Goal: Task Accomplishment & Management: Complete application form

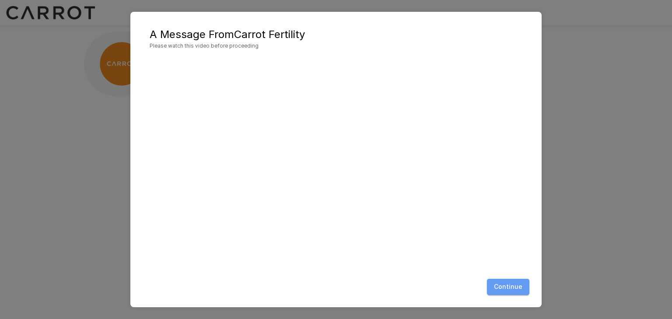
click at [515, 287] on button "Continue" at bounding box center [508, 287] width 42 height 16
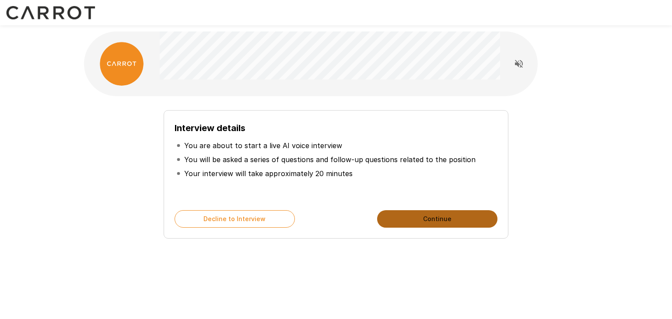
click at [399, 221] on button "Continue" at bounding box center [437, 219] width 120 height 18
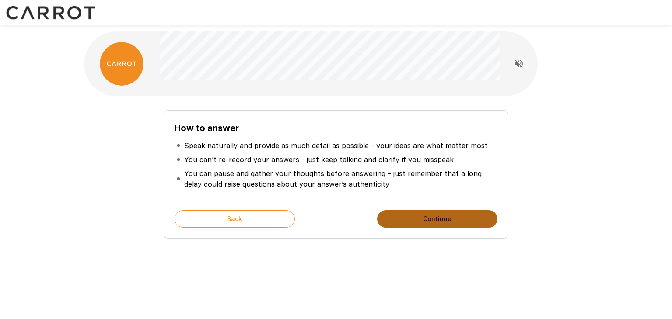
click at [400, 219] on button "Continue" at bounding box center [437, 219] width 120 height 18
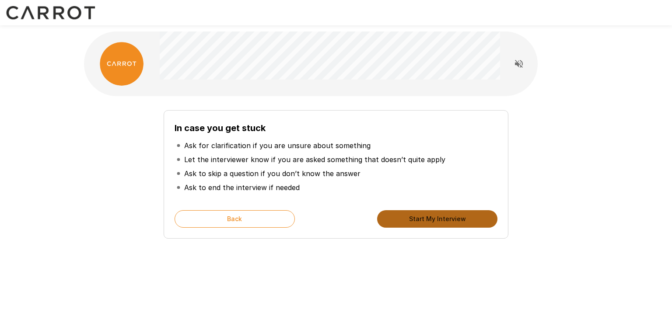
click at [399, 217] on button "Start My Interview" at bounding box center [437, 219] width 120 height 18
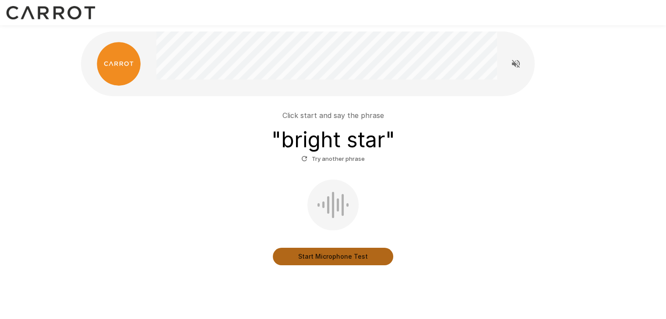
click at [294, 263] on button "Start Microphone Test" at bounding box center [333, 257] width 120 height 18
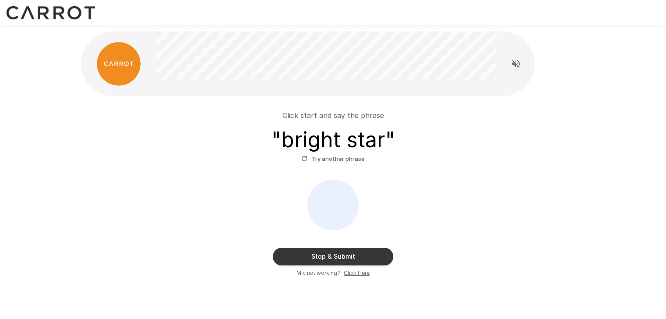
click at [313, 261] on button "Stop & Submit" at bounding box center [333, 257] width 120 height 18
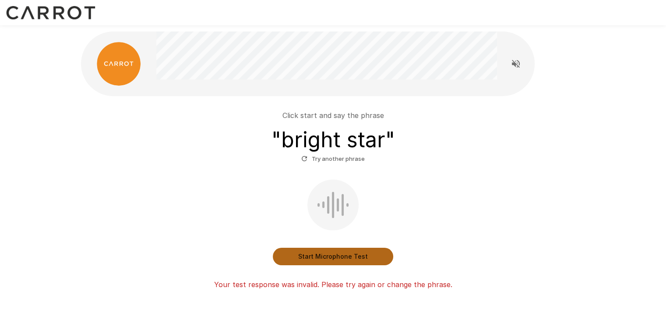
click at [313, 261] on button "Start Microphone Test" at bounding box center [333, 257] width 120 height 18
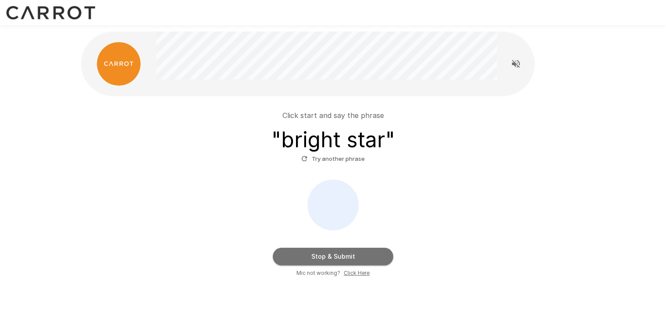
click at [313, 261] on button "Stop & Submit" at bounding box center [333, 257] width 120 height 18
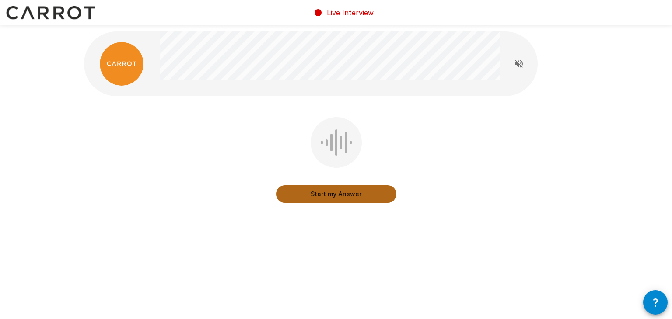
click at [340, 201] on button "Start my Answer" at bounding box center [336, 195] width 120 height 18
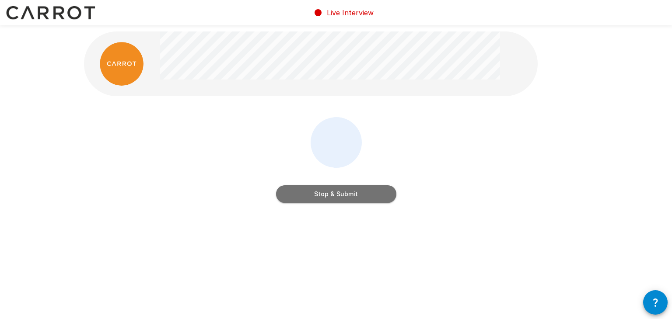
click at [339, 194] on button "Stop & Submit" at bounding box center [336, 195] width 120 height 18
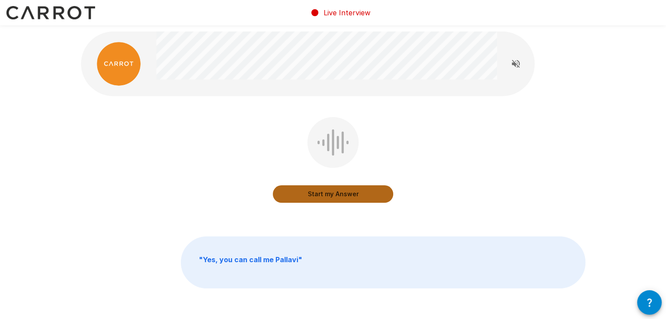
click at [339, 194] on button "Start my Answer" at bounding box center [333, 195] width 120 height 18
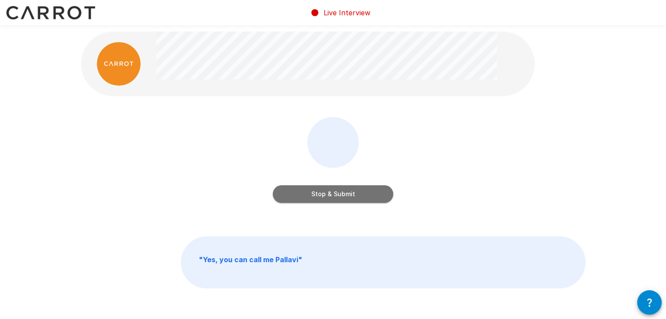
click at [339, 194] on button "Stop & Submit" at bounding box center [333, 195] width 120 height 18
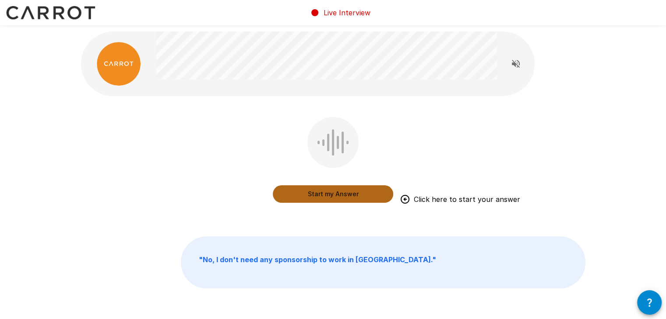
click at [331, 191] on button "Start my Answer" at bounding box center [333, 195] width 120 height 18
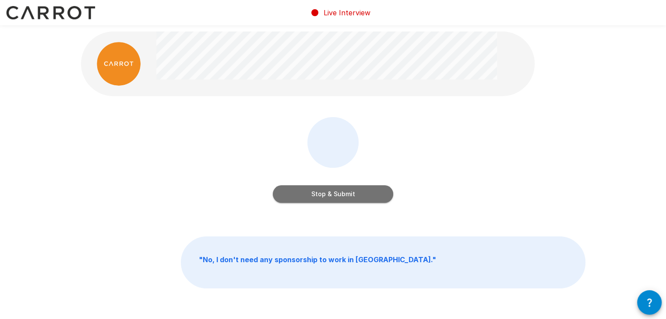
click at [331, 191] on button "Stop & Submit" at bounding box center [333, 195] width 120 height 18
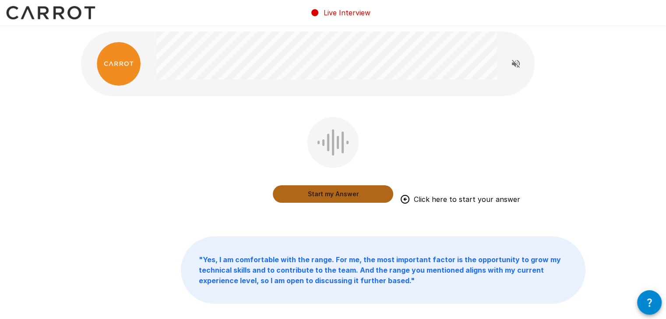
click at [344, 191] on button "Start my Answer" at bounding box center [333, 195] width 120 height 18
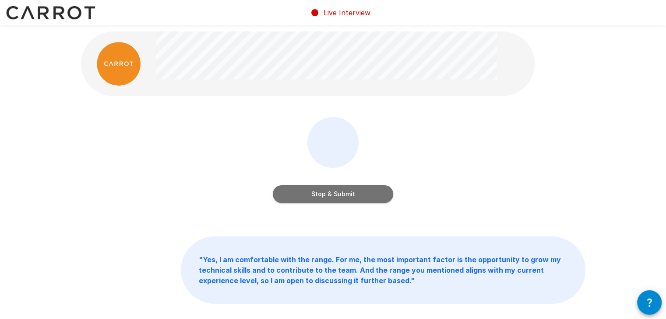
click at [344, 191] on button "Stop & Submit" at bounding box center [333, 195] width 120 height 18
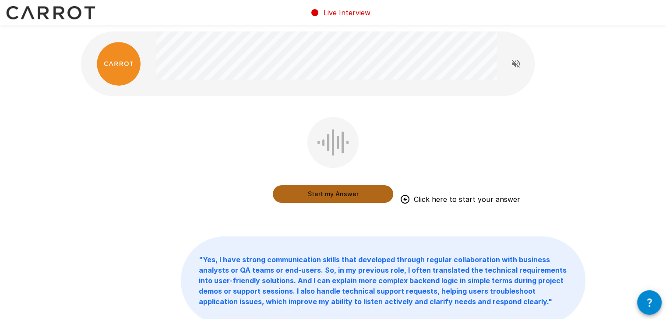
click at [344, 191] on button "Start my Answer" at bounding box center [333, 195] width 120 height 18
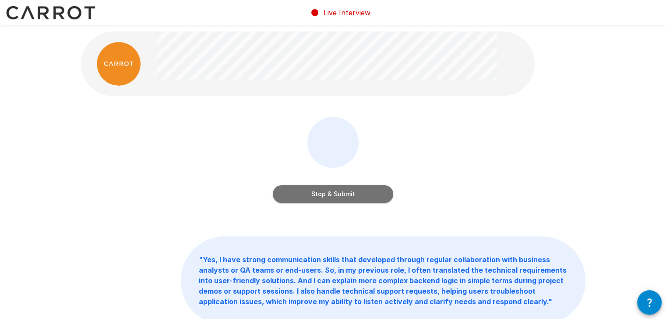
click at [344, 191] on button "Stop & Submit" at bounding box center [333, 195] width 120 height 18
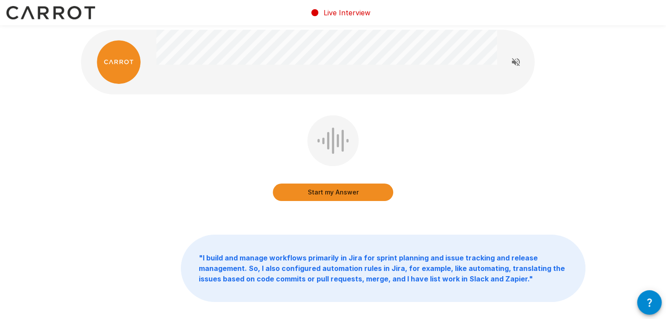
scroll to position [1, 0]
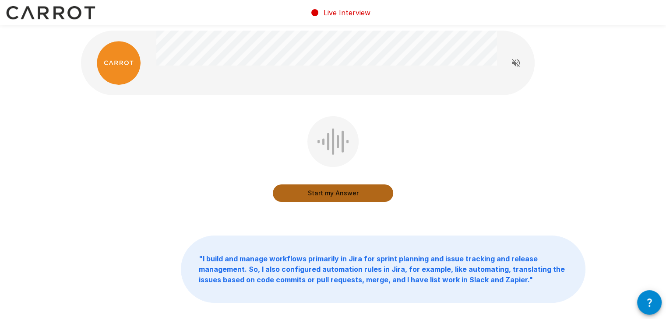
click at [303, 191] on button "Start my Answer" at bounding box center [333, 194] width 120 height 18
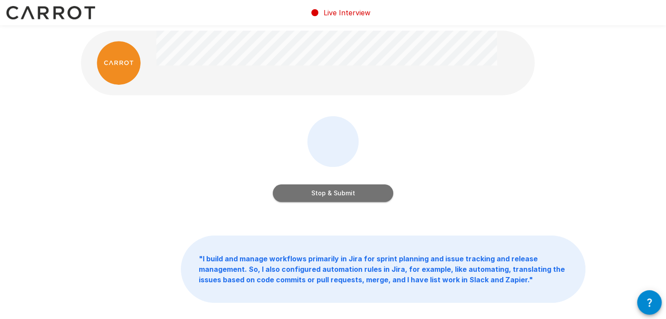
click at [303, 191] on button "Stop & Submit" at bounding box center [333, 194] width 120 height 18
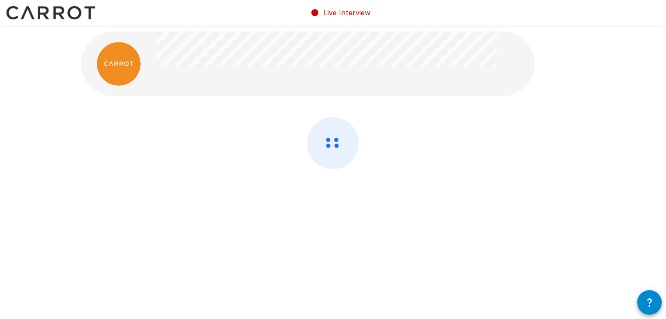
scroll to position [0, 0]
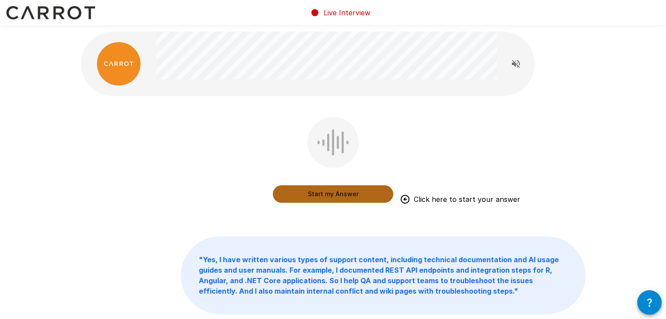
click at [303, 191] on button "Start my Answer" at bounding box center [333, 195] width 120 height 18
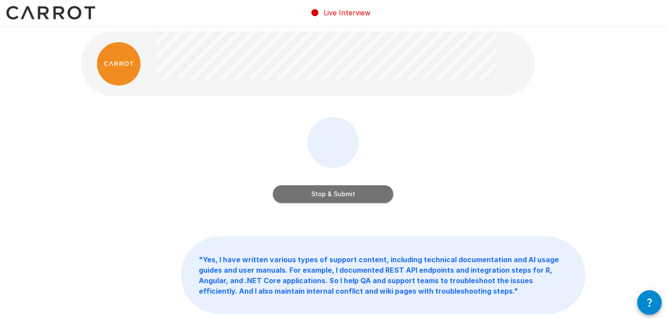
click at [303, 191] on button "Stop & Submit" at bounding box center [333, 195] width 120 height 18
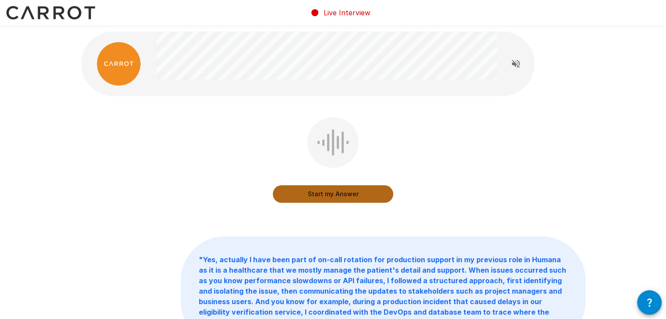
click at [303, 191] on button "Start my Answer" at bounding box center [333, 195] width 120 height 18
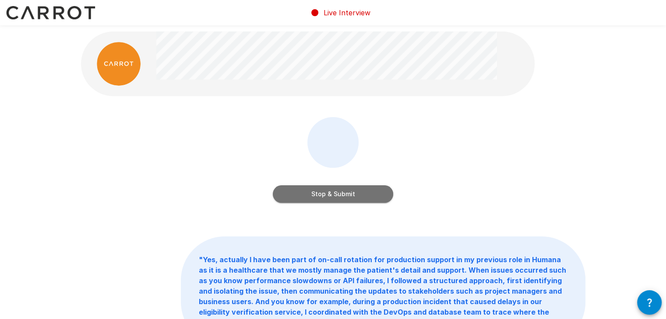
click at [303, 191] on button "Stop & Submit" at bounding box center [333, 195] width 120 height 18
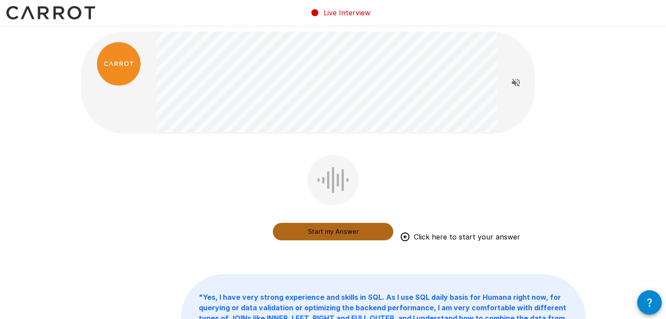
click at [314, 228] on button "Start my Answer" at bounding box center [333, 232] width 120 height 18
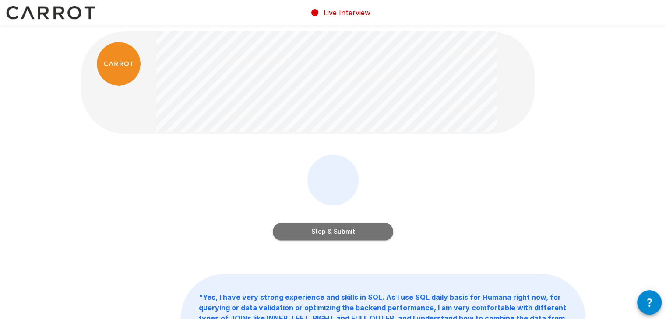
click at [314, 228] on button "Stop & Submit" at bounding box center [333, 232] width 120 height 18
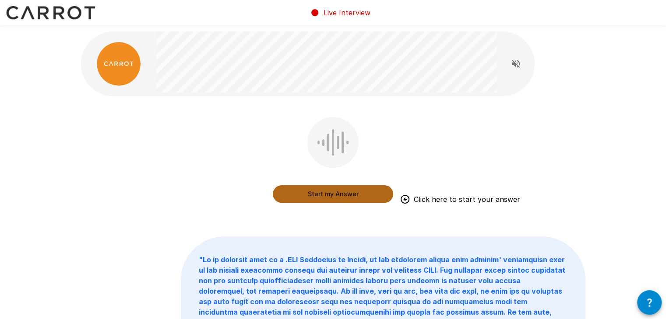
click at [320, 200] on button "Start my Answer" at bounding box center [333, 195] width 120 height 18
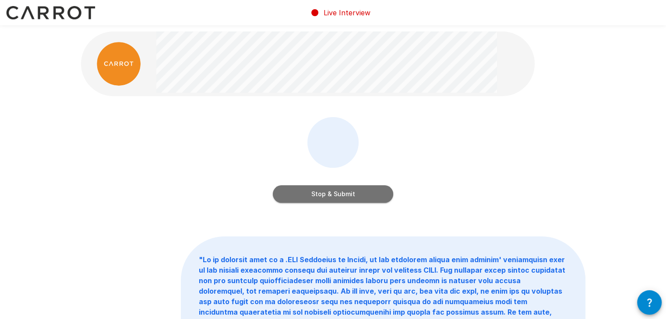
click at [320, 200] on button "Stop & Submit" at bounding box center [333, 195] width 120 height 18
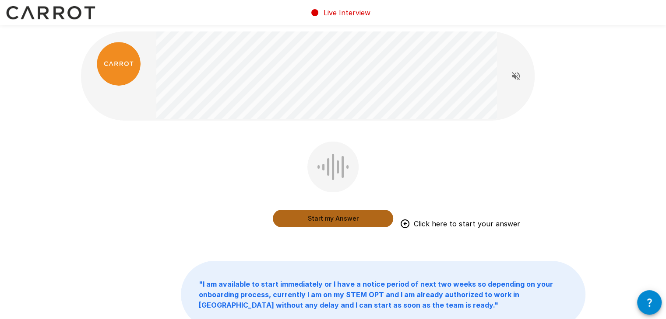
click at [322, 221] on button "Start my Answer" at bounding box center [333, 219] width 120 height 18
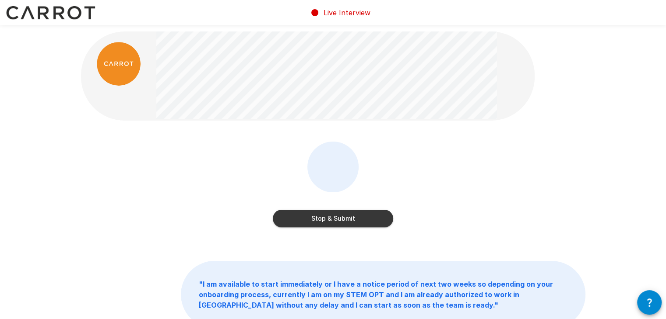
click at [322, 221] on button "Stop & Submit" at bounding box center [333, 219] width 120 height 18
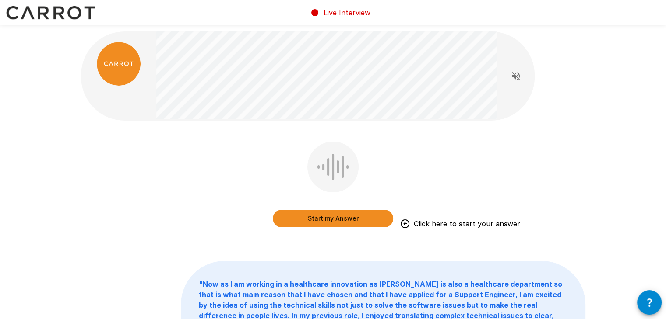
click at [289, 223] on button "Start my Answer" at bounding box center [333, 219] width 120 height 18
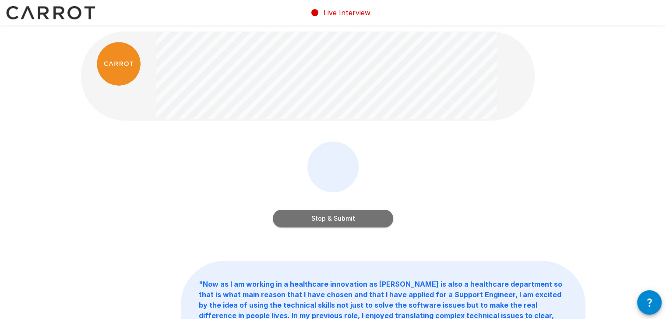
click at [298, 226] on button "Stop & Submit" at bounding box center [333, 219] width 120 height 18
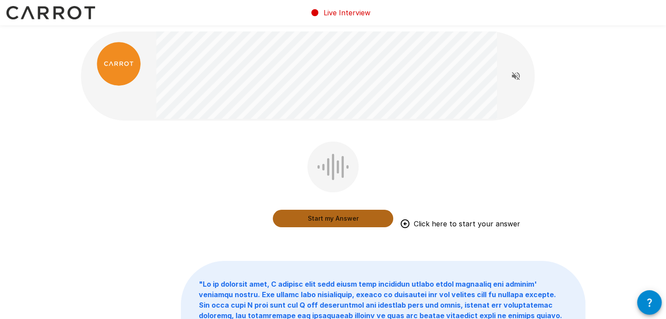
click at [322, 211] on button "Start my Answer" at bounding box center [333, 219] width 120 height 18
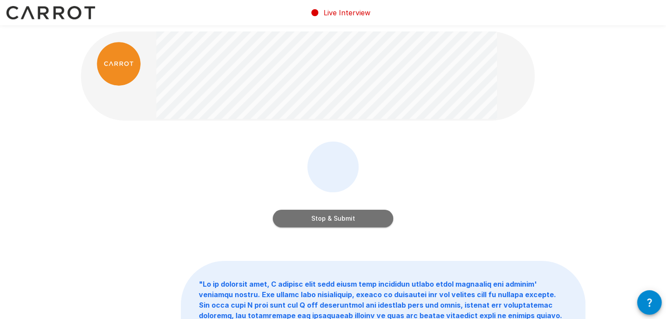
click at [292, 219] on button "Stop & Submit" at bounding box center [333, 219] width 120 height 18
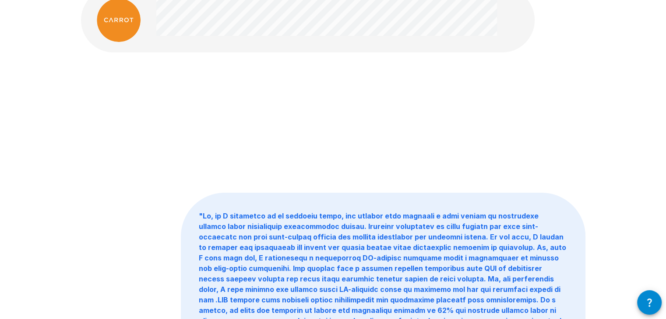
scroll to position [28, 0]
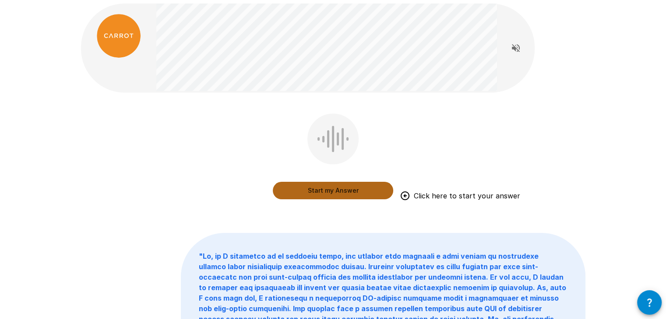
click at [289, 194] on button "Start my Answer" at bounding box center [333, 191] width 120 height 18
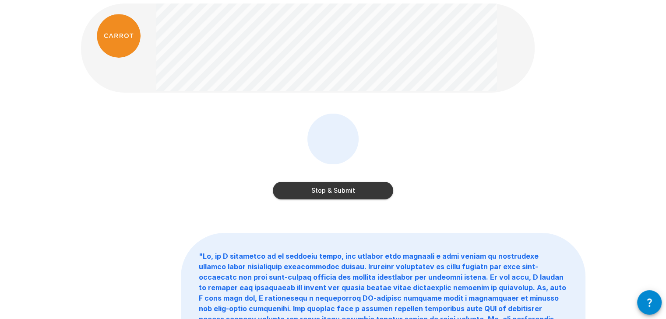
click at [289, 194] on button "Stop & Submit" at bounding box center [333, 191] width 120 height 18
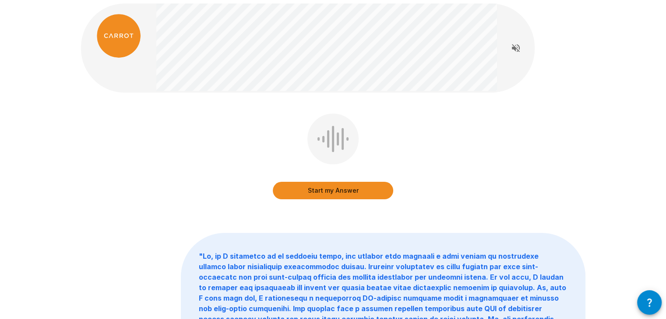
scroll to position [0, 0]
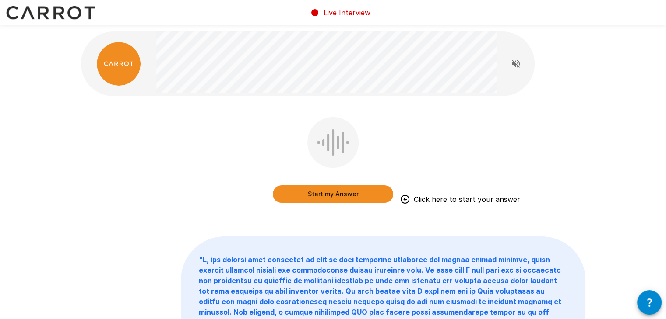
click at [289, 194] on button "Start my Answer" at bounding box center [333, 195] width 120 height 18
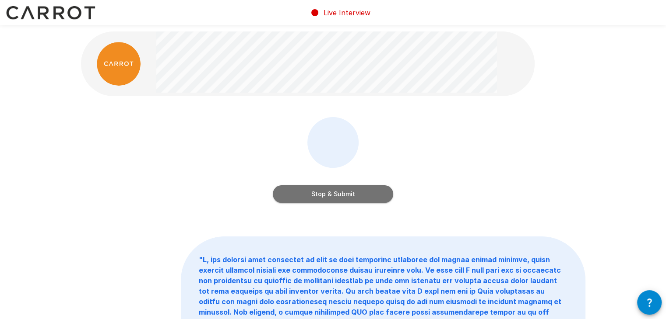
click at [289, 194] on button "Stop & Submit" at bounding box center [333, 195] width 120 height 18
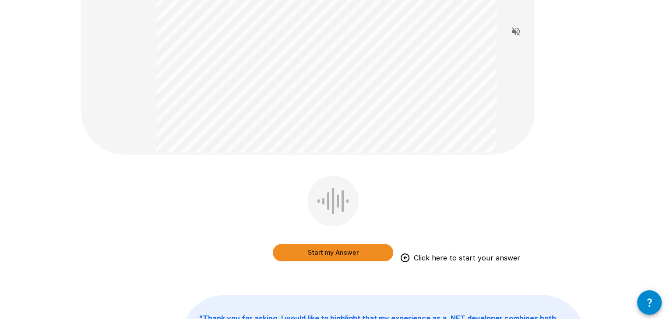
scroll to position [124, 0]
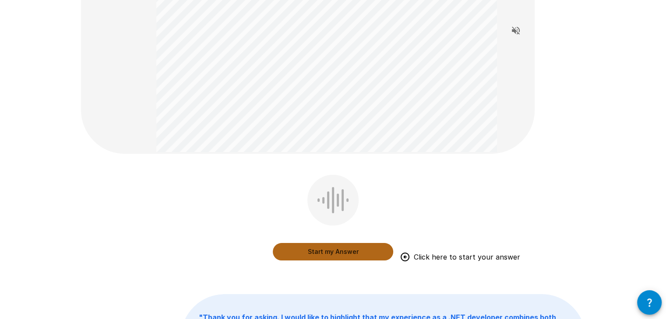
click at [308, 247] on button "Start my Answer" at bounding box center [333, 252] width 120 height 18
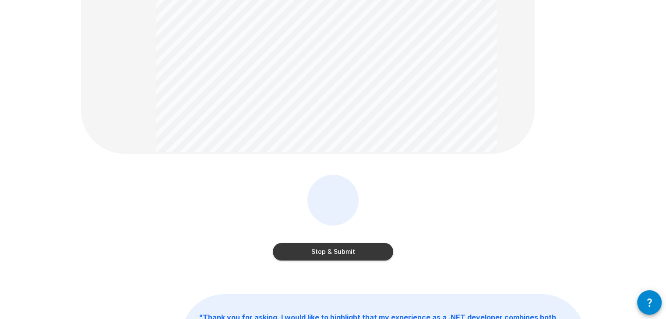
click at [304, 252] on button "Stop & Submit" at bounding box center [333, 252] width 120 height 18
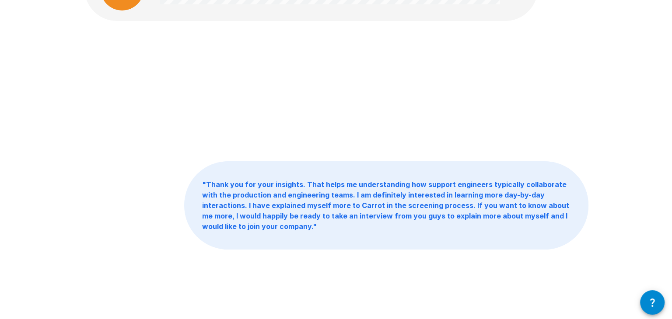
scroll to position [0, 0]
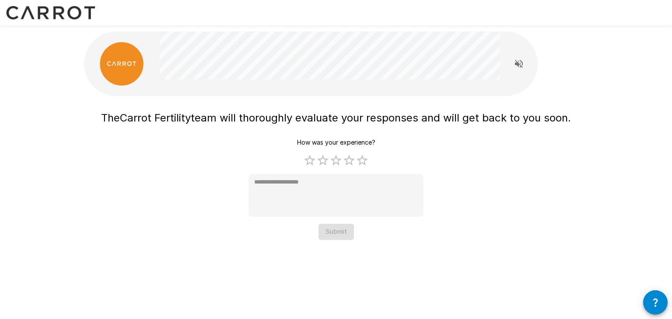
type textarea "*"
